Goal: Information Seeking & Learning: Compare options

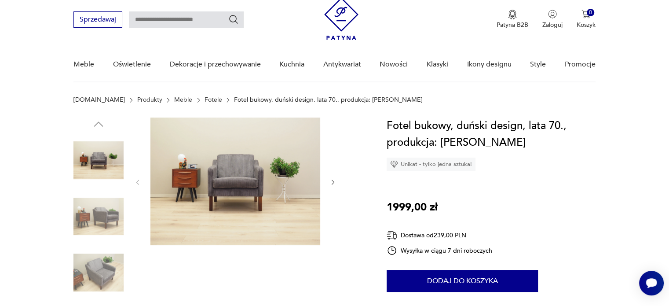
scroll to position [30, 0]
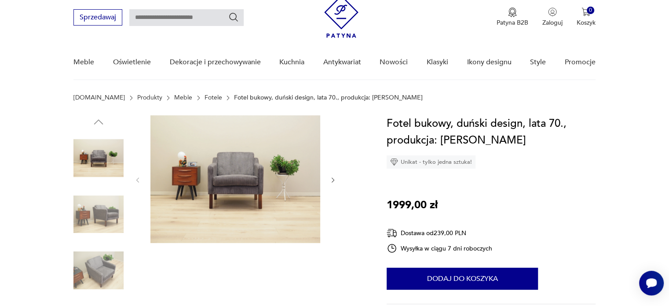
click at [106, 221] on img at bounding box center [98, 214] width 50 height 50
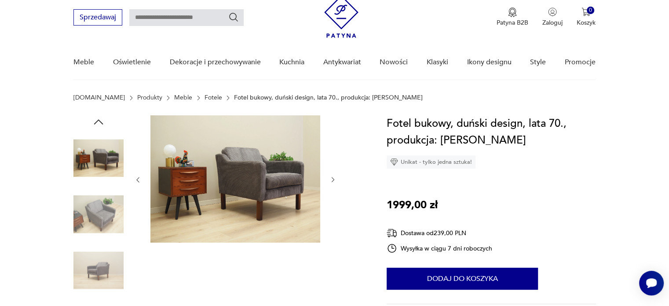
click at [99, 262] on img at bounding box center [98, 270] width 50 height 50
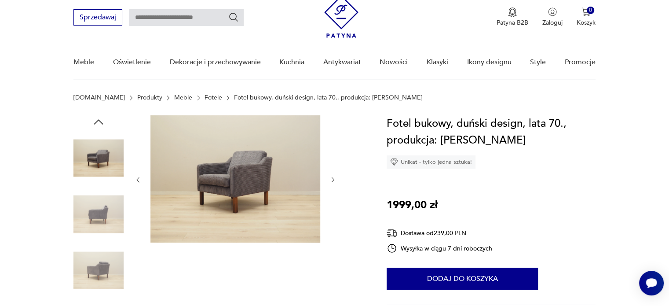
click at [333, 176] on icon "button" at bounding box center [333, 179] width 7 height 7
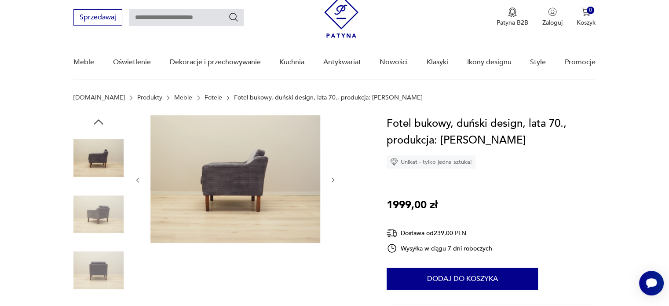
click at [333, 176] on icon "button" at bounding box center [333, 179] width 7 height 7
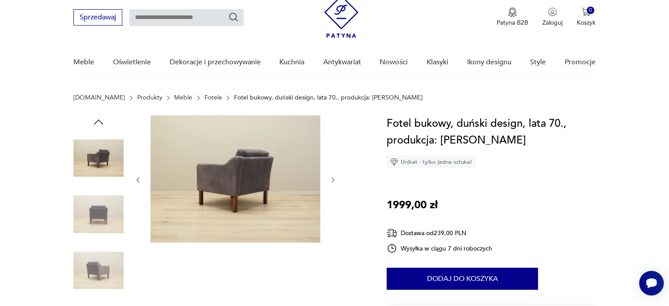
click at [333, 176] on icon "button" at bounding box center [333, 179] width 7 height 7
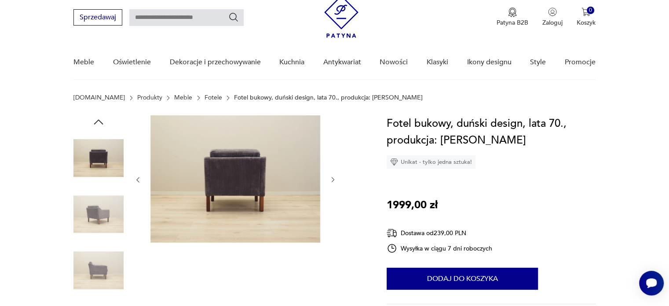
click at [333, 176] on icon "button" at bounding box center [333, 179] width 7 height 7
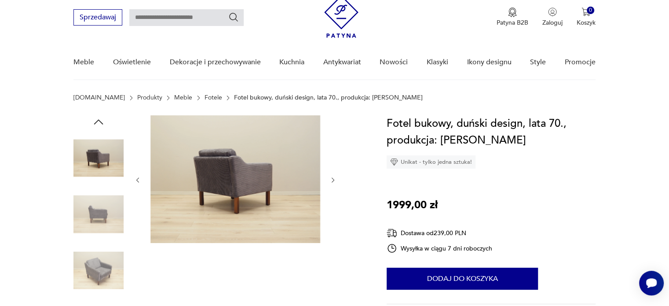
click at [333, 176] on icon "button" at bounding box center [333, 179] width 7 height 7
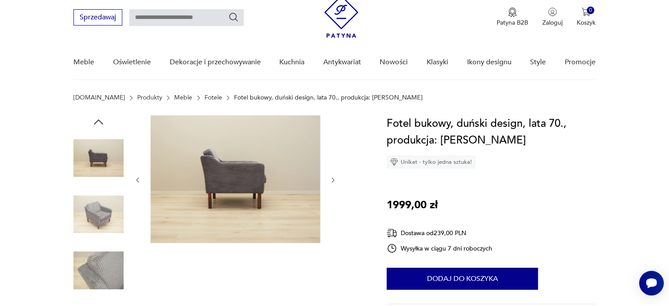
click at [333, 176] on icon "button" at bounding box center [333, 179] width 7 height 7
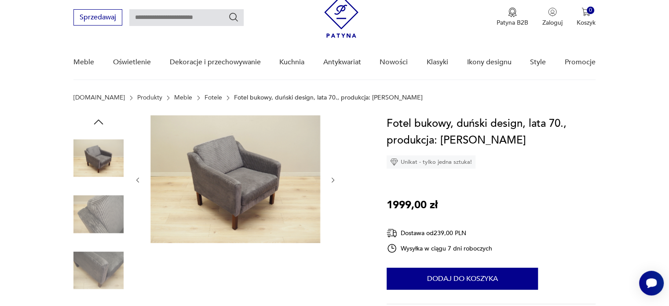
click at [333, 176] on icon "button" at bounding box center [333, 179] width 7 height 7
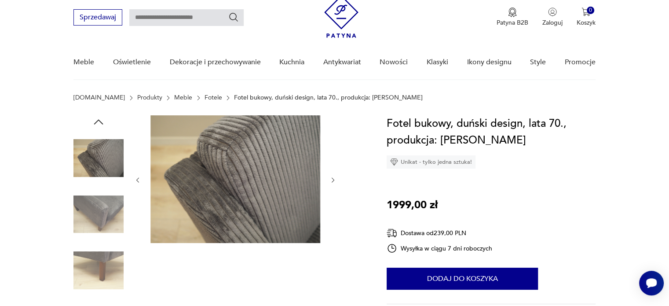
click at [333, 176] on icon "button" at bounding box center [333, 179] width 7 height 7
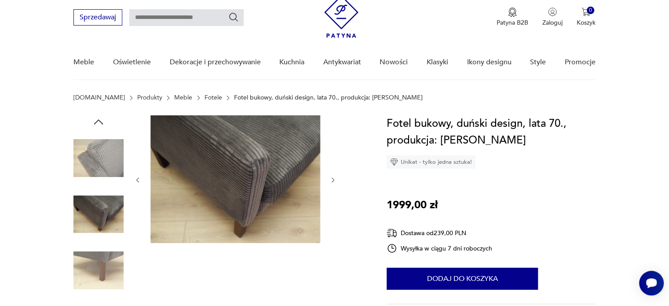
click at [333, 176] on icon "button" at bounding box center [333, 179] width 7 height 7
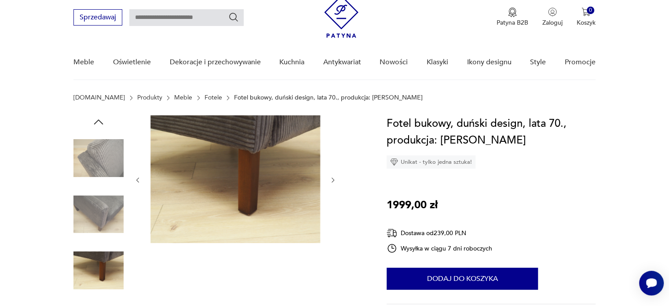
click at [333, 176] on icon "button" at bounding box center [333, 179] width 7 height 7
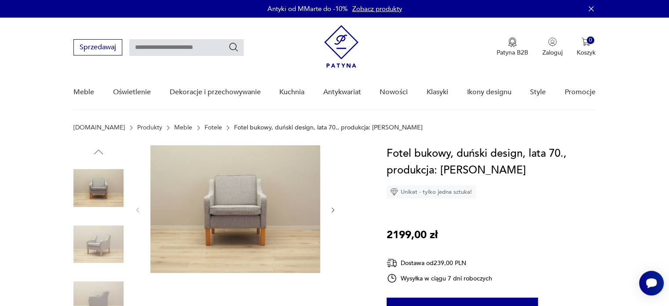
click at [333, 208] on icon "button" at bounding box center [333, 209] width 3 height 5
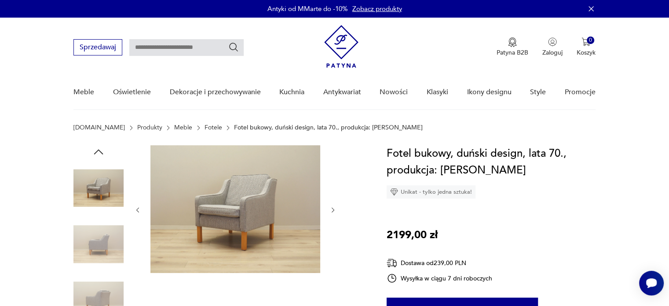
click at [333, 208] on icon "button" at bounding box center [333, 209] width 3 height 5
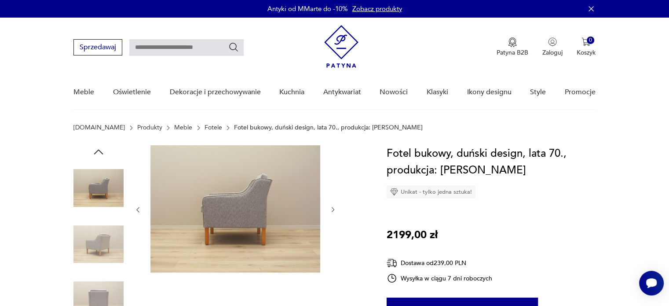
click at [333, 208] on icon "button" at bounding box center [333, 209] width 7 height 7
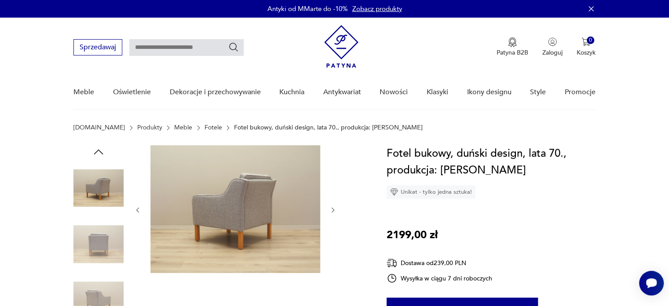
click at [333, 208] on icon "button" at bounding box center [333, 209] width 3 height 5
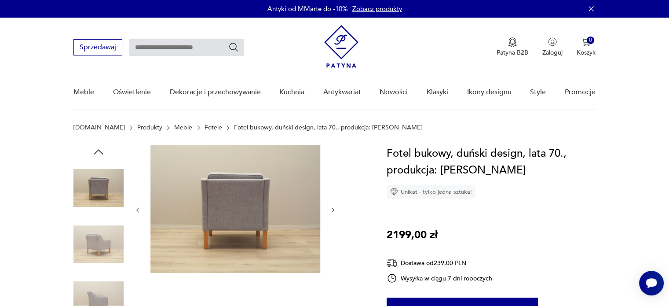
click at [333, 208] on icon "button" at bounding box center [333, 209] width 3 height 5
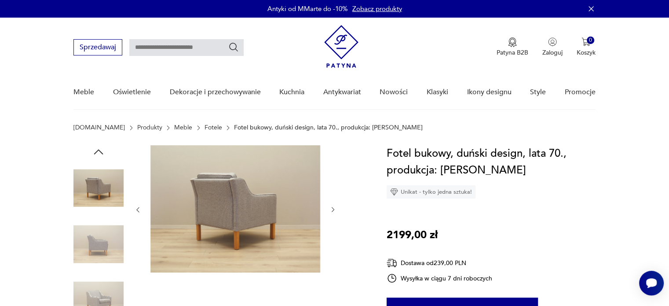
click at [333, 208] on icon "button" at bounding box center [333, 209] width 7 height 7
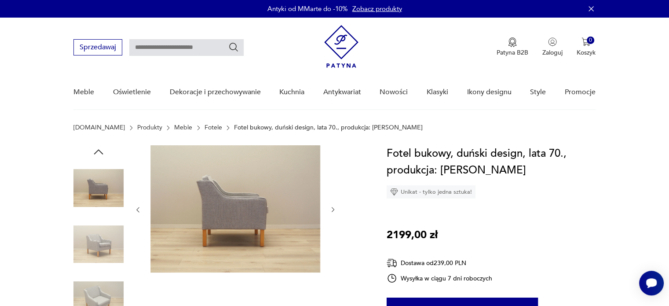
click at [333, 208] on icon "button" at bounding box center [333, 209] width 7 height 7
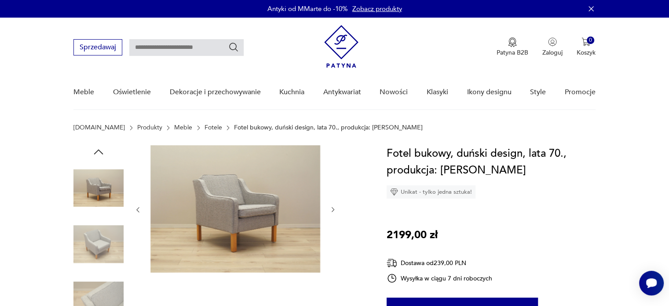
click at [333, 208] on icon "button" at bounding box center [333, 209] width 7 height 7
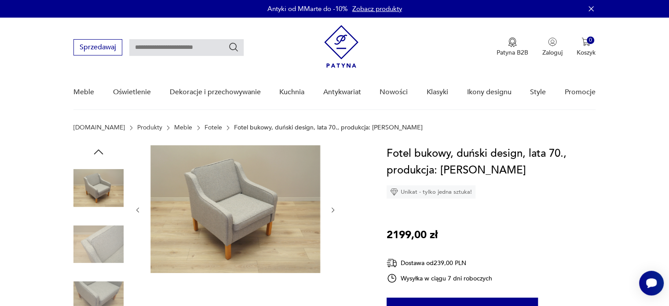
click at [333, 208] on icon "button" at bounding box center [333, 209] width 3 height 5
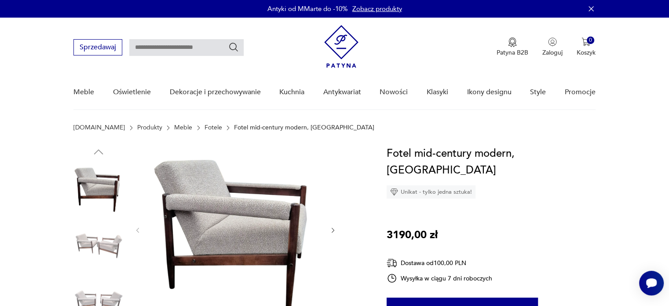
click at [334, 230] on icon "button" at bounding box center [333, 230] width 7 height 7
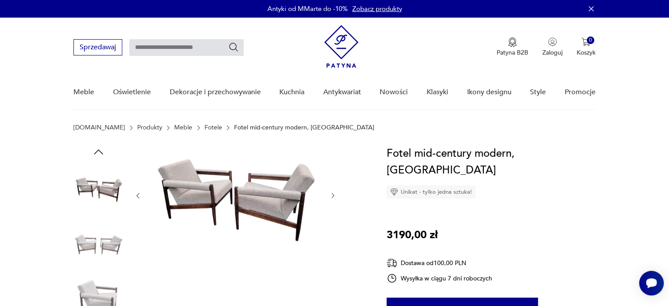
click at [334, 230] on div at bounding box center [235, 195] width 202 height 101
click at [334, 197] on icon "button" at bounding box center [333, 195] width 7 height 7
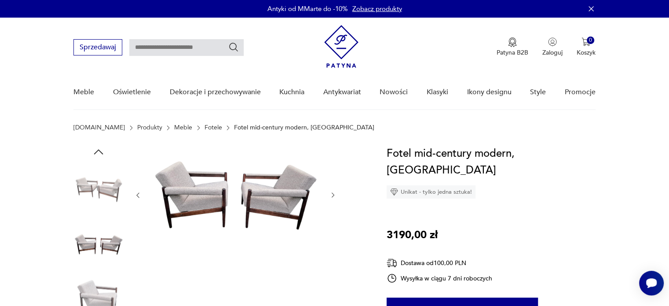
click at [334, 197] on icon "button" at bounding box center [333, 194] width 7 height 7
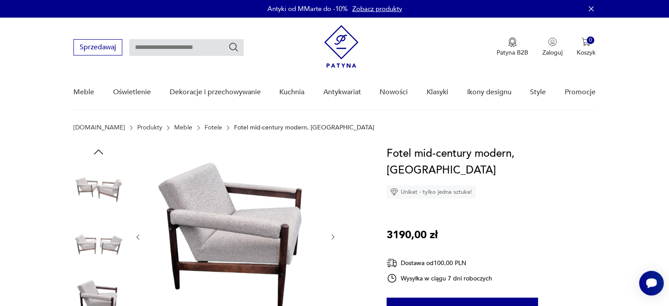
click at [334, 197] on div at bounding box center [235, 236] width 202 height 183
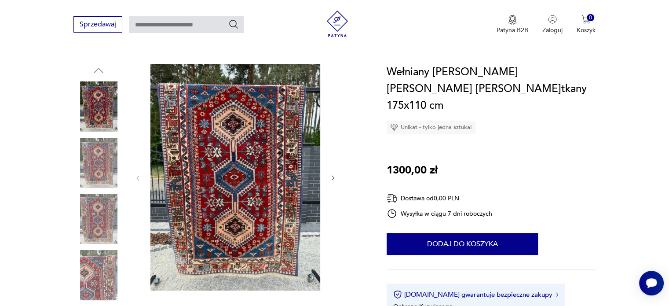
scroll to position [77, 0]
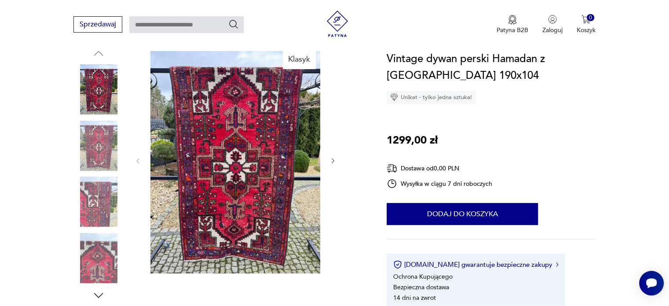
scroll to position [92, 0]
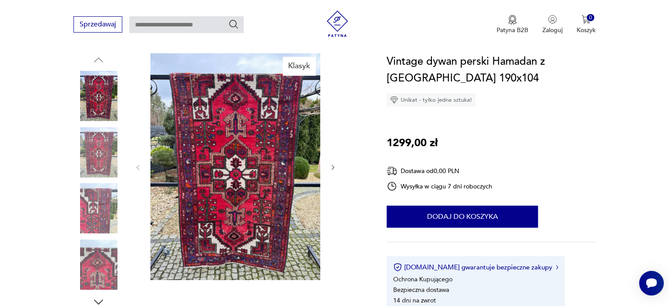
click at [333, 169] on icon "button" at bounding box center [333, 167] width 3 height 5
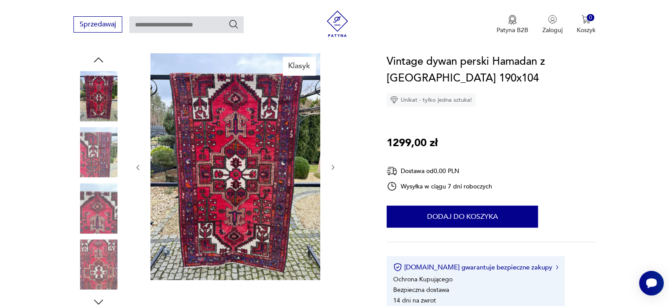
click at [333, 169] on icon "button" at bounding box center [333, 167] width 3 height 5
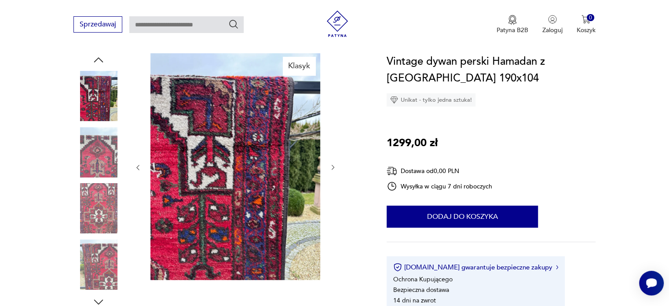
click at [333, 169] on icon "button" at bounding box center [333, 167] width 3 height 5
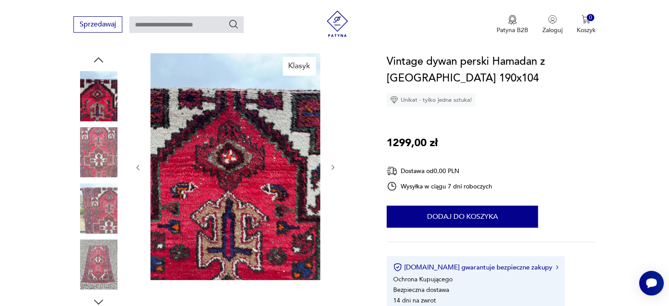
click at [333, 169] on icon "button" at bounding box center [333, 167] width 3 height 5
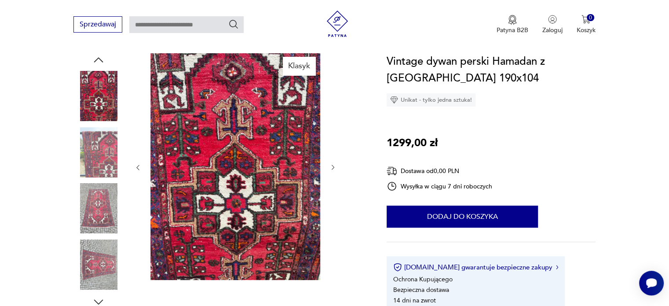
click at [333, 169] on icon "button" at bounding box center [333, 167] width 3 height 5
